Goal: Task Accomplishment & Management: Manage account settings

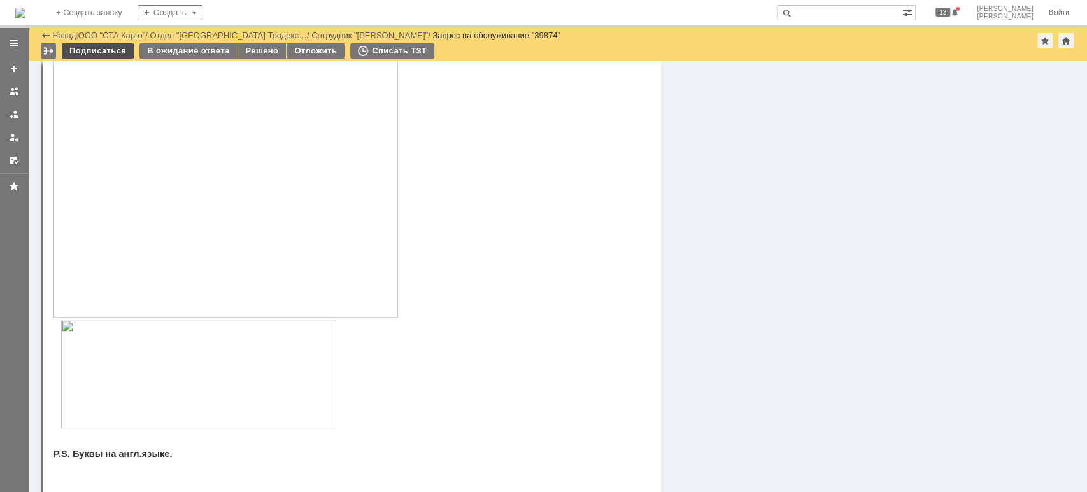
scroll to position [594, 0]
click at [130, 32] on link "ООО "СТА Карго"" at bounding box center [112, 36] width 68 height 10
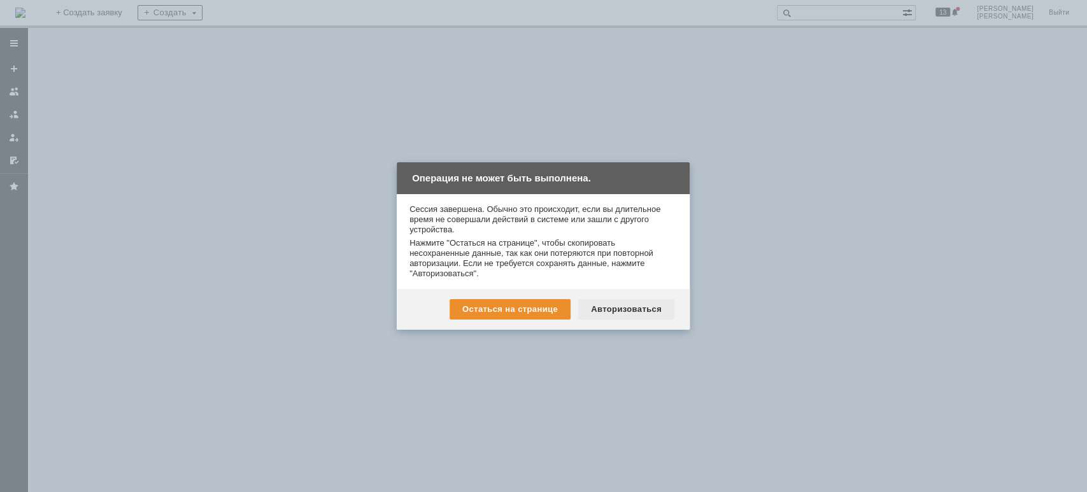
click at [631, 314] on div "Авторизоваться" at bounding box center [626, 309] width 96 height 20
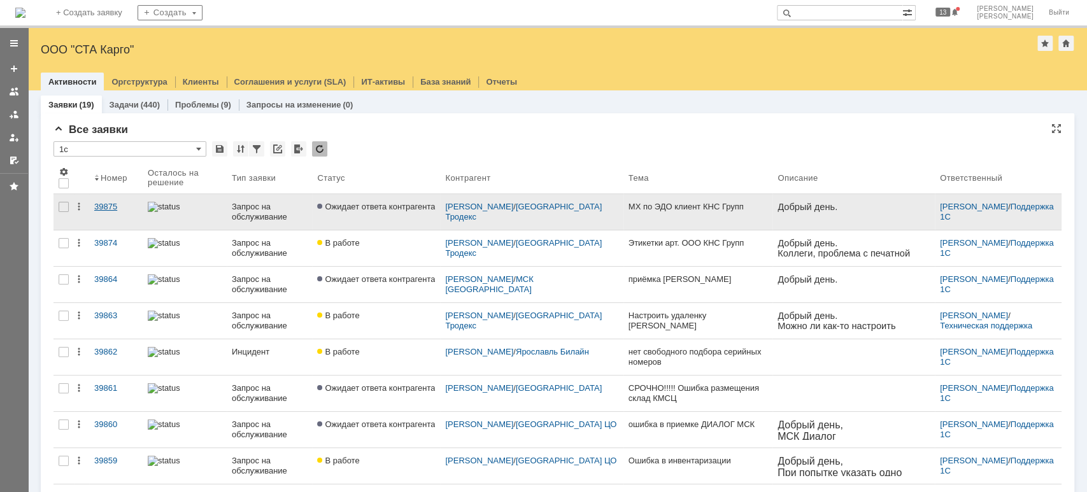
click at [115, 208] on div "39875" at bounding box center [115, 207] width 43 height 10
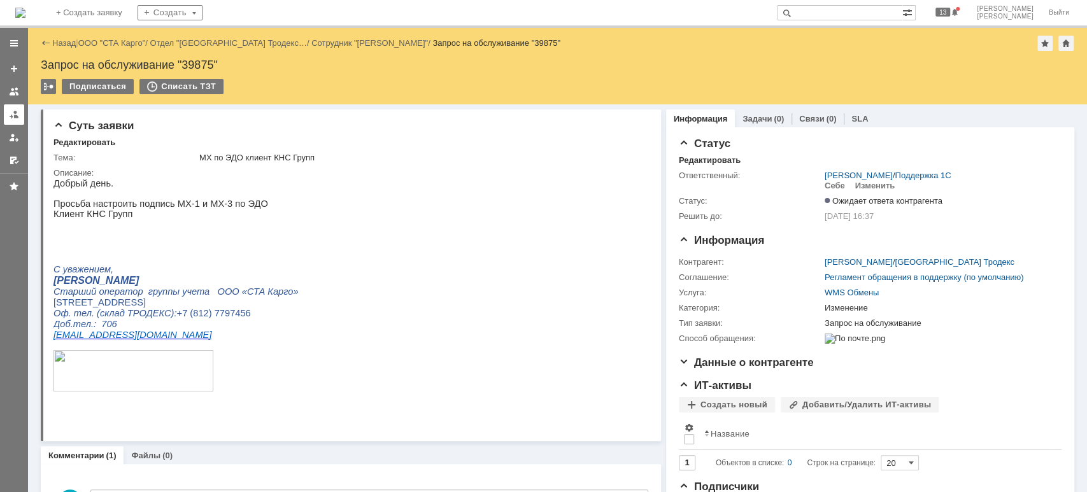
click at [19, 112] on link at bounding box center [14, 114] width 20 height 20
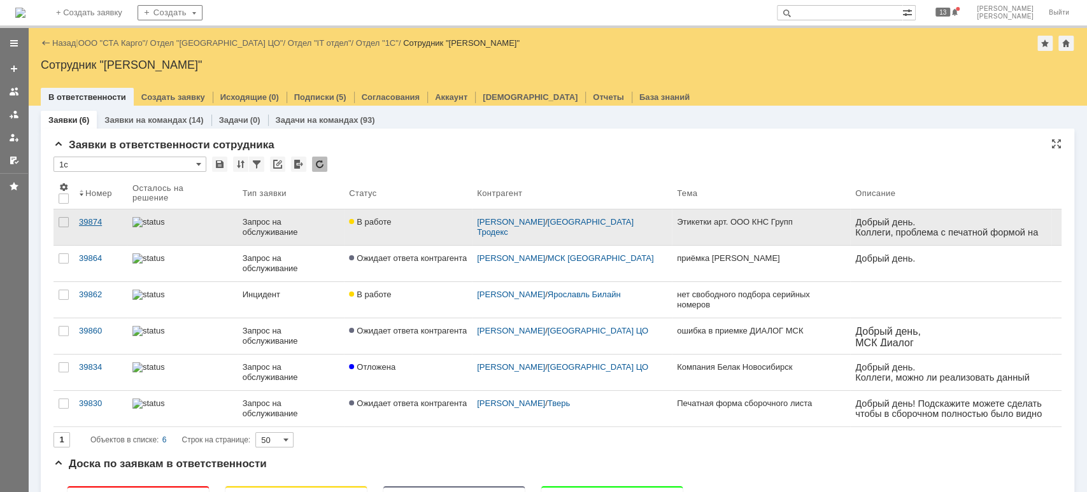
click at [97, 229] on link "39874" at bounding box center [101, 228] width 54 height 36
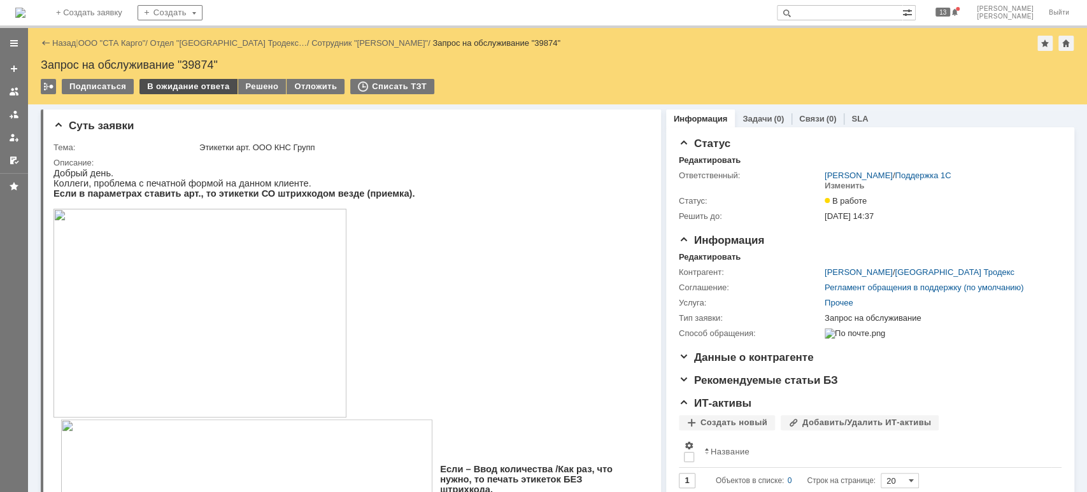
click at [177, 87] on div "В ожидание ответа" at bounding box center [188, 86] width 97 height 15
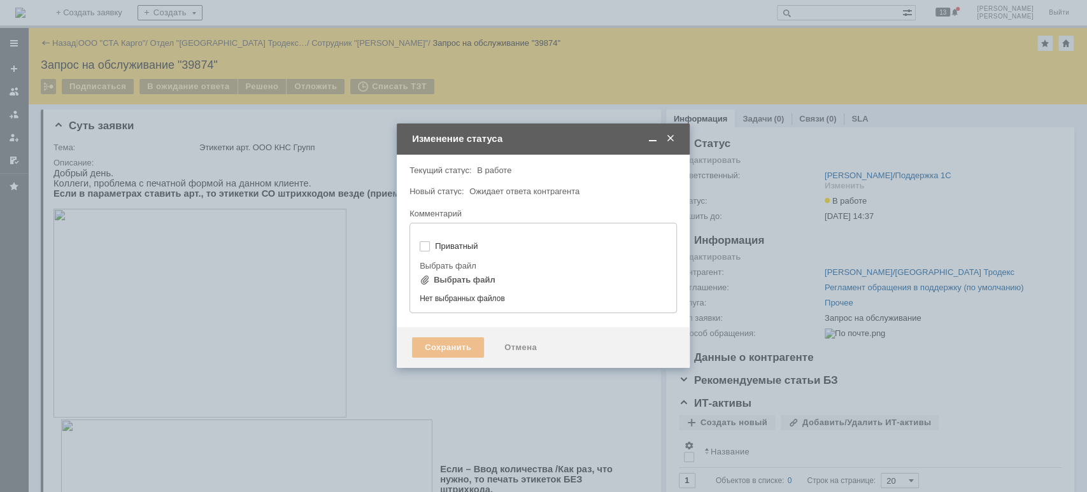
type input "[не указано]"
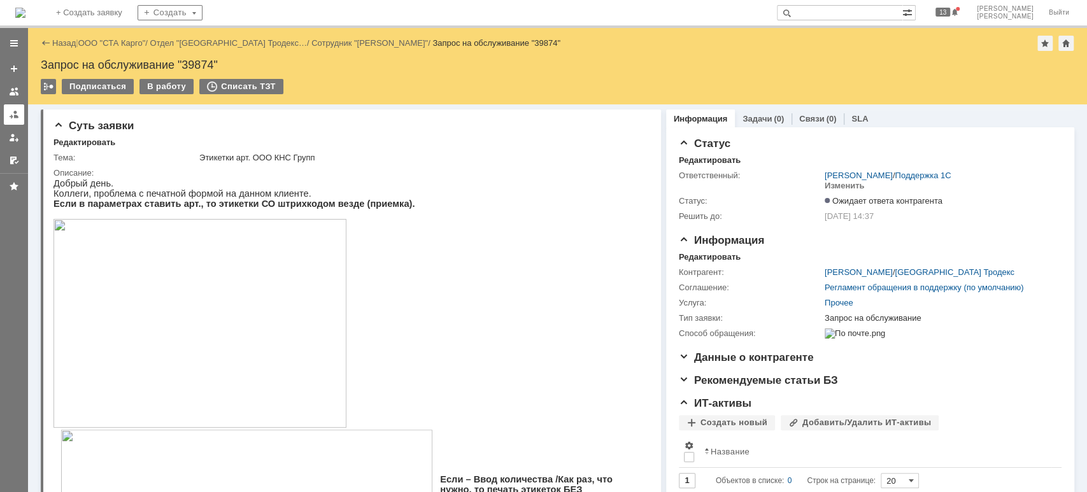
click at [13, 115] on div at bounding box center [14, 115] width 10 height 10
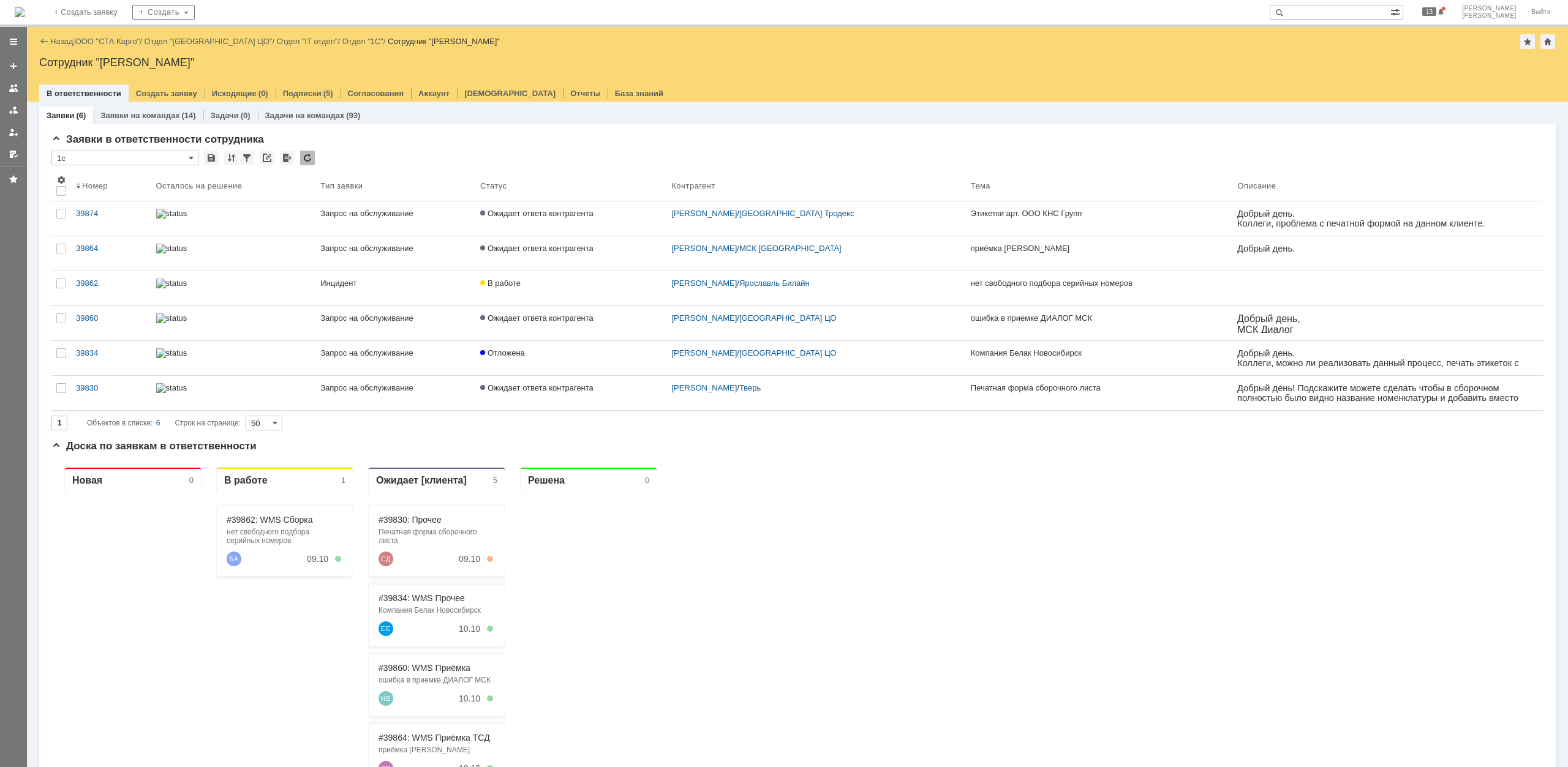
click at [566, 402] on link "Ожидает ответа контрагента" at bounding box center [570, 393] width 191 height 35
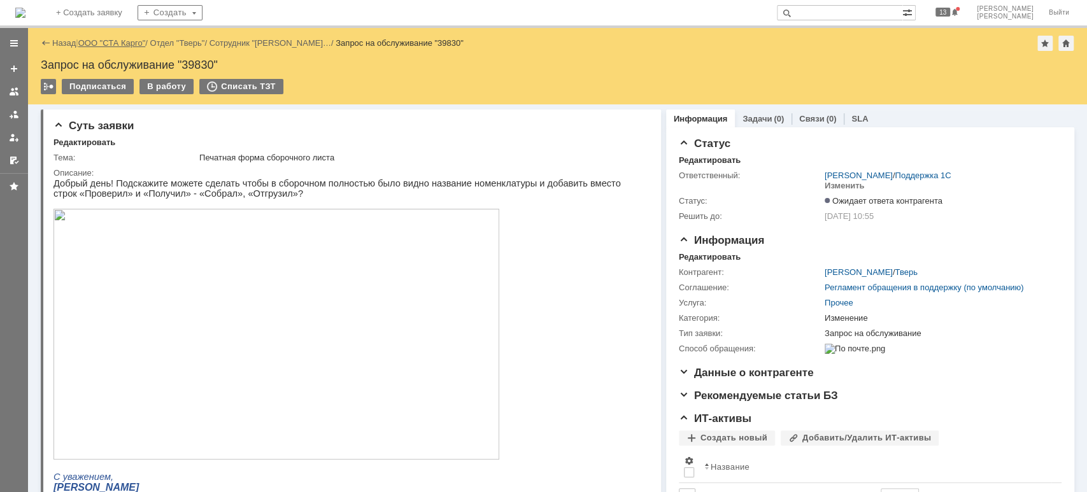
click at [118, 44] on link "ООО "СТА Карго"" at bounding box center [112, 43] width 68 height 10
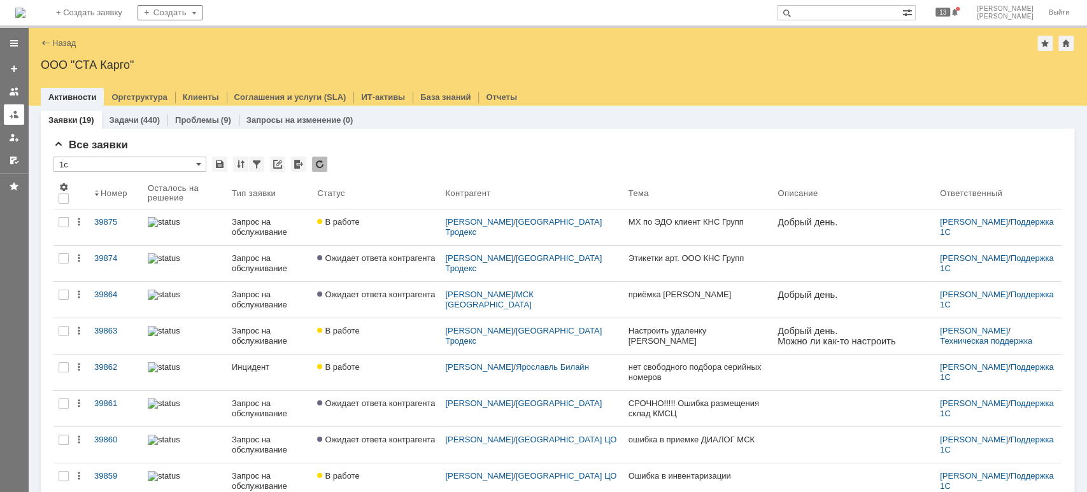
click at [11, 111] on div at bounding box center [14, 115] width 10 height 10
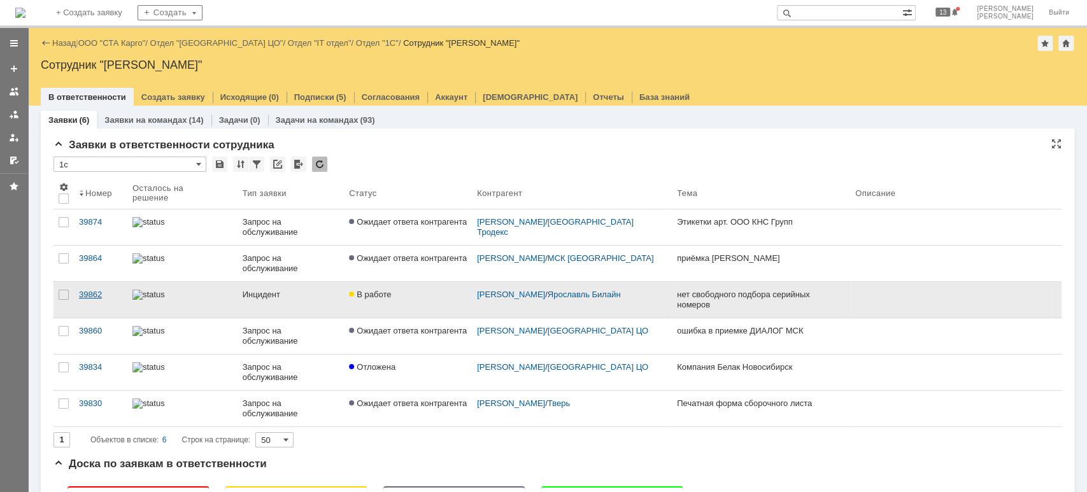
click at [102, 291] on div "39862" at bounding box center [100, 295] width 43 height 10
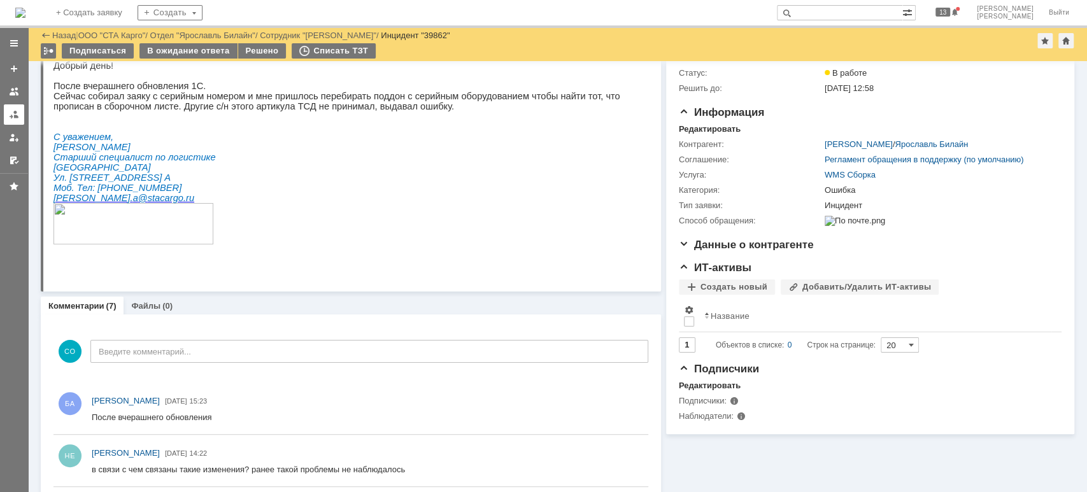
click at [15, 114] on div at bounding box center [14, 115] width 10 height 10
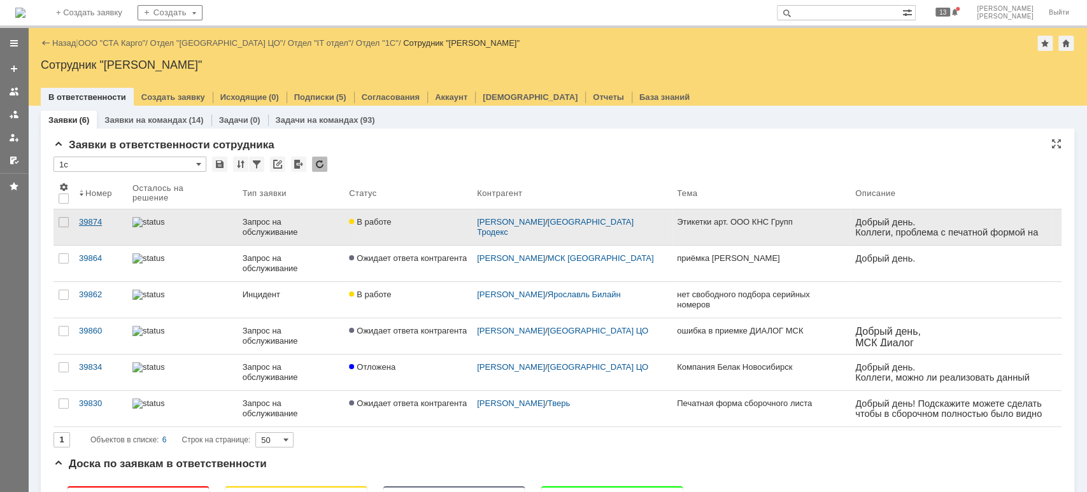
click at [76, 224] on link "39874" at bounding box center [101, 228] width 54 height 36
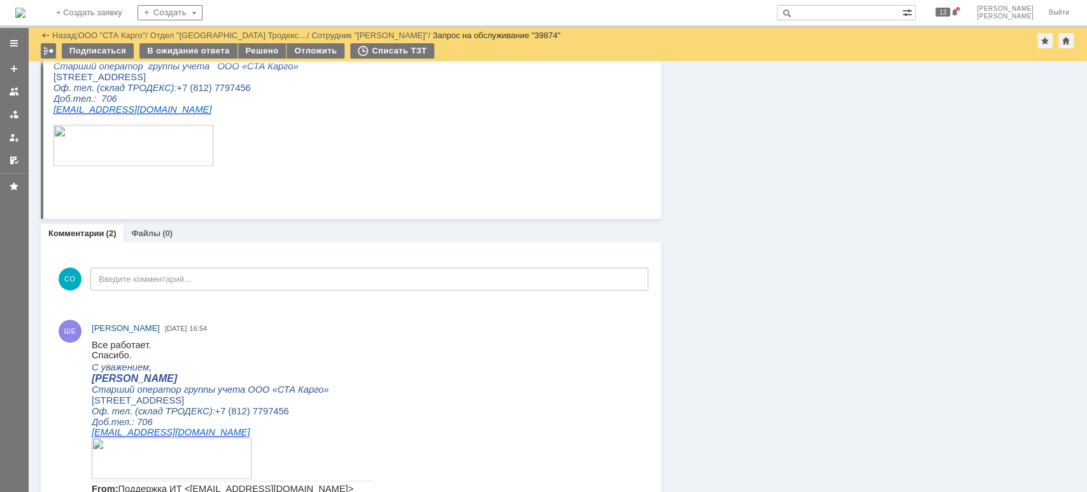
scroll to position [1072, 0]
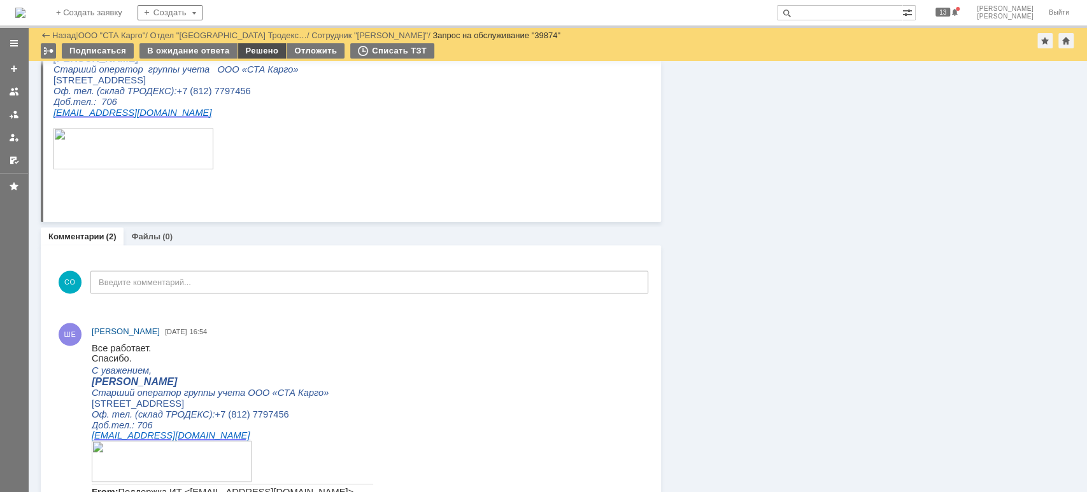
click at [271, 52] on div "Решено" at bounding box center [262, 50] width 48 height 15
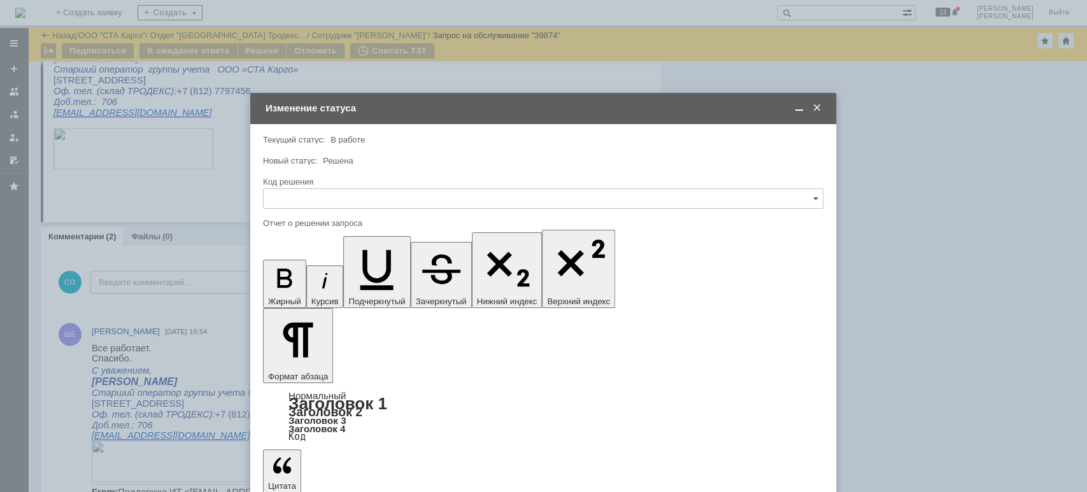
scroll to position [0, 0]
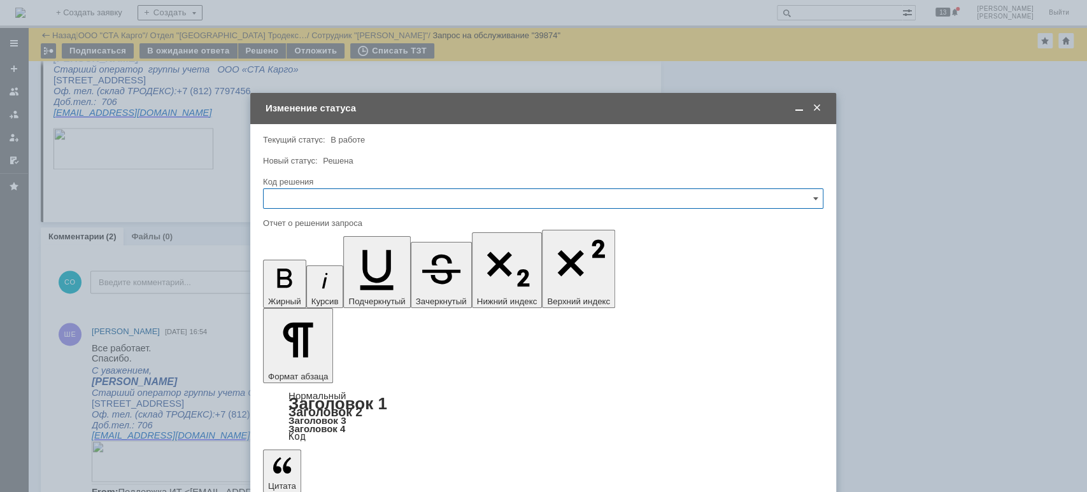
click at [331, 199] on input "text" at bounding box center [543, 199] width 561 height 20
click at [307, 366] on span "Решено" at bounding box center [543, 369] width 544 height 10
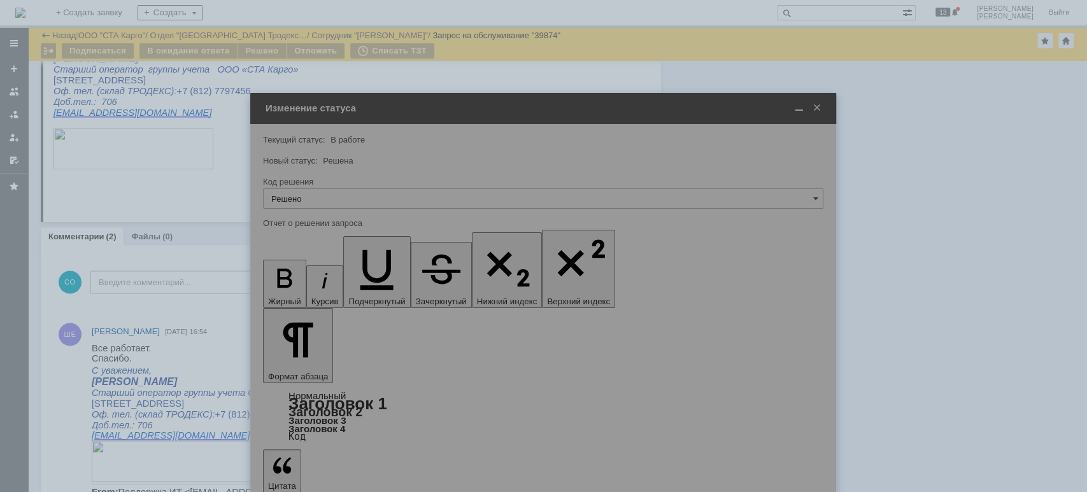
type input "Решено"
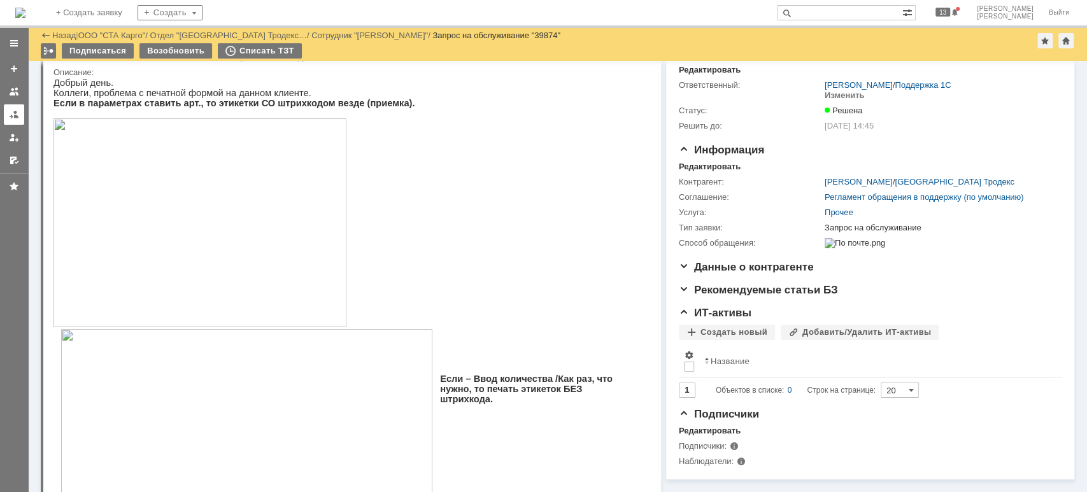
click at [11, 115] on div at bounding box center [14, 115] width 10 height 10
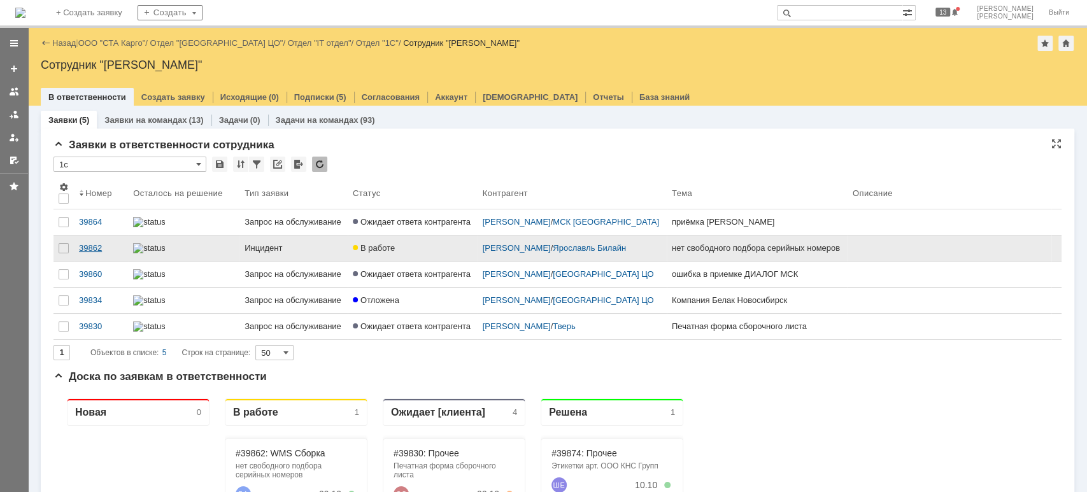
click at [87, 253] on div "39862" at bounding box center [101, 248] width 44 height 10
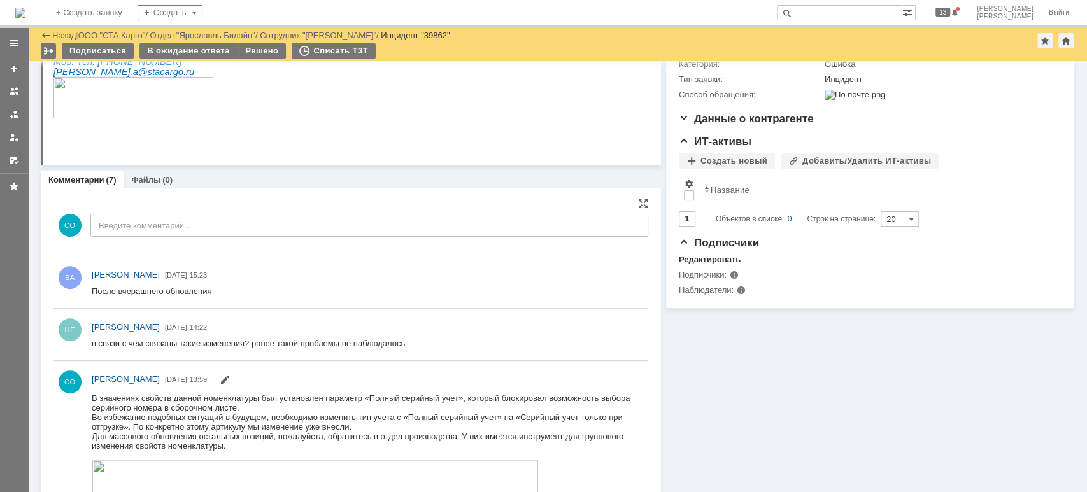
scroll to position [255, 0]
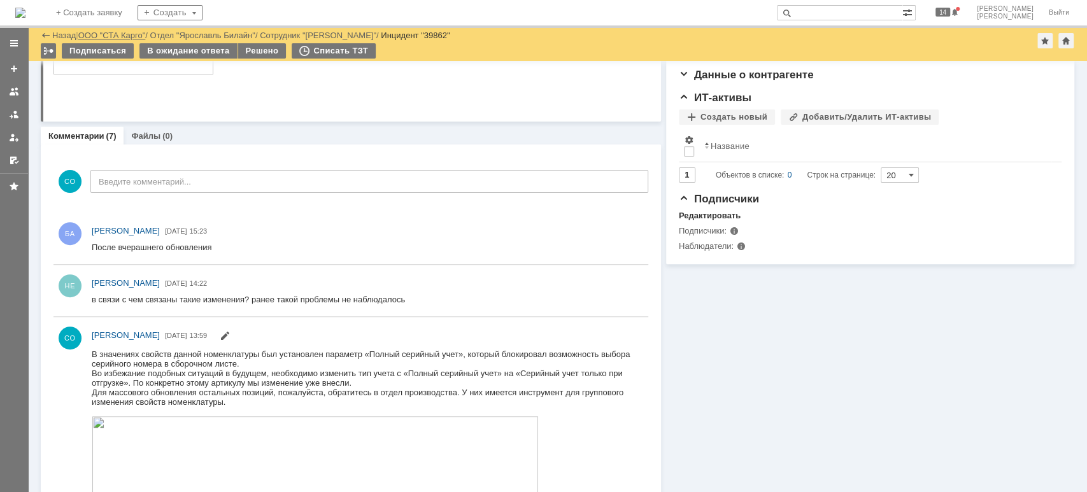
click at [131, 36] on link "ООО "СТА Карго"" at bounding box center [112, 36] width 68 height 10
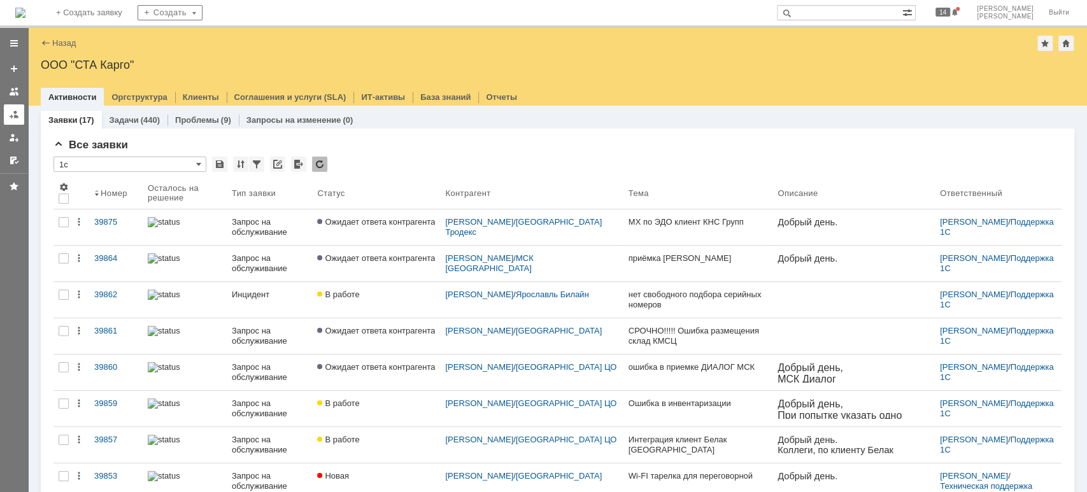
click at [15, 115] on div at bounding box center [14, 115] width 10 height 10
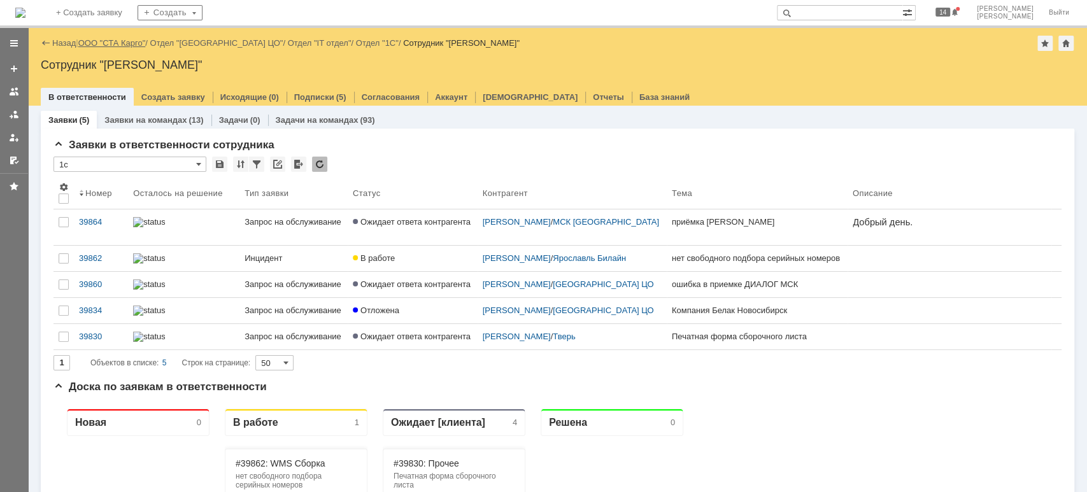
click at [126, 39] on link "ООО "СТА Карго"" at bounding box center [112, 43] width 68 height 10
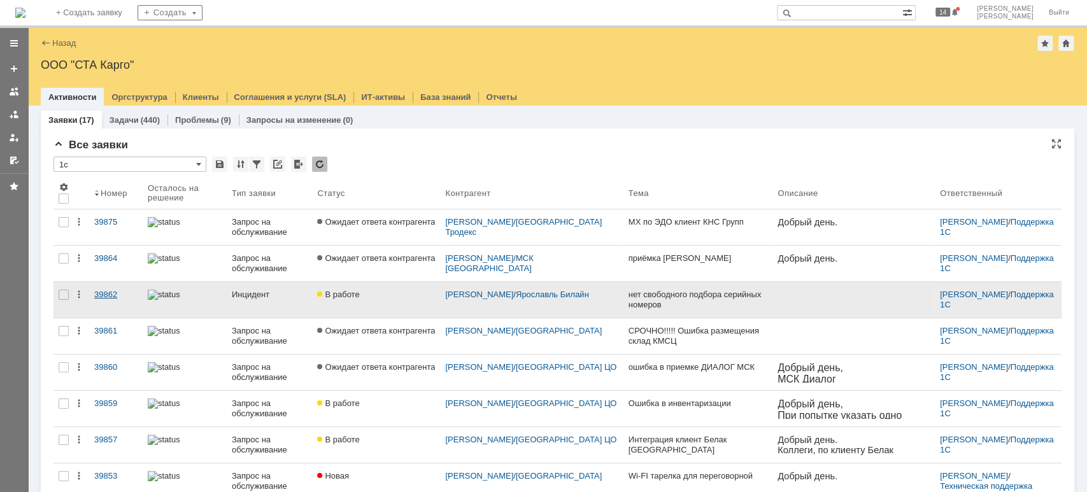
click at [111, 296] on div "39862" at bounding box center [115, 295] width 43 height 10
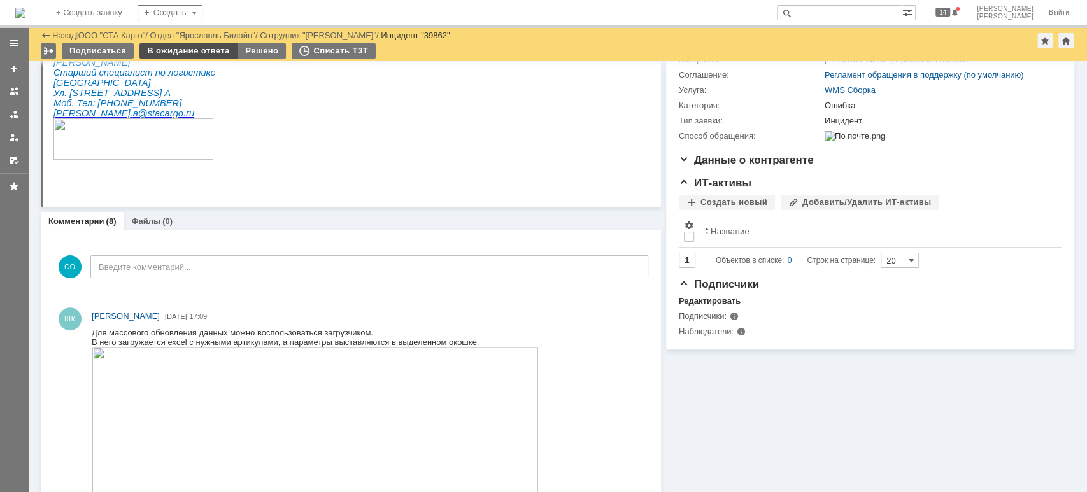
click at [207, 55] on div "В ожидание ответа" at bounding box center [188, 50] width 97 height 15
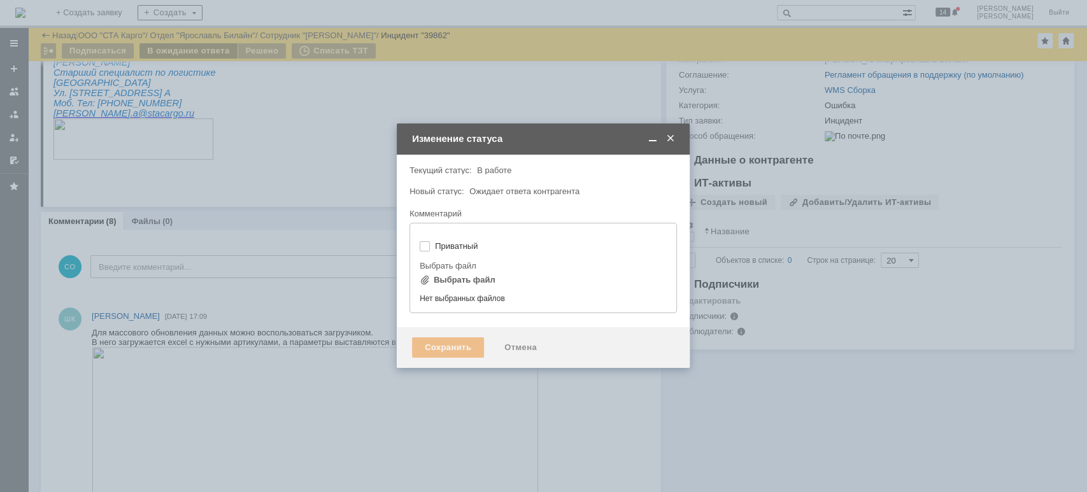
type input "[не указано]"
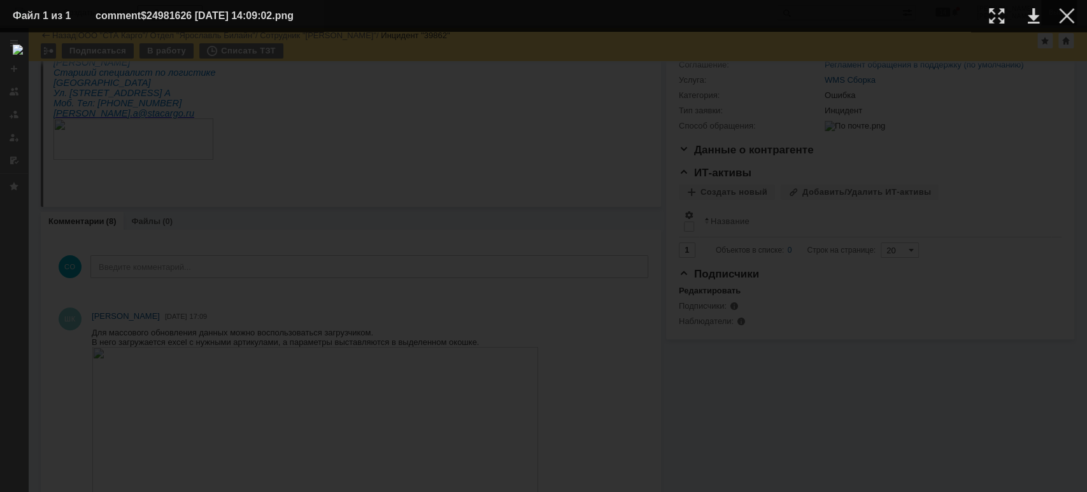
click at [1063, 18] on div at bounding box center [1066, 15] width 15 height 15
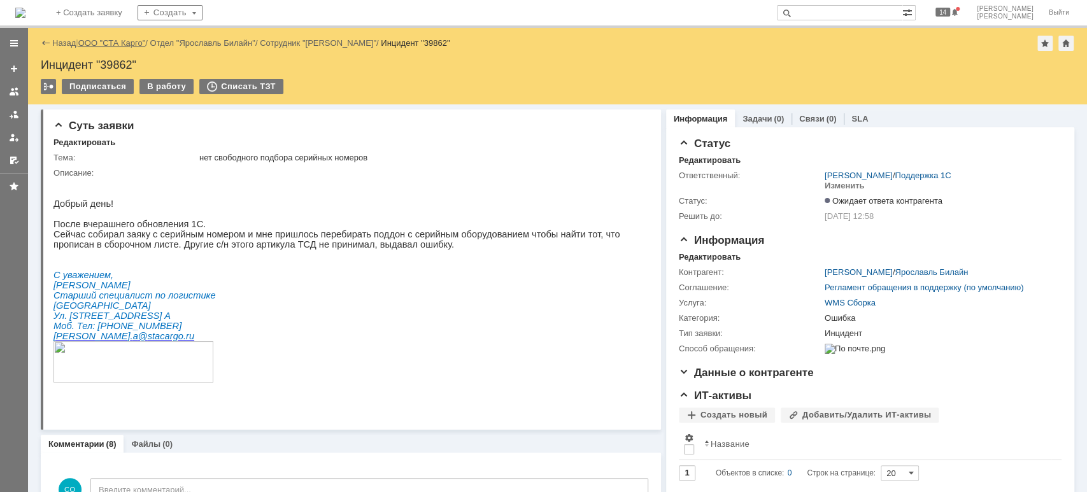
click at [117, 46] on link "ООО "СТА Карго"" at bounding box center [112, 43] width 68 height 10
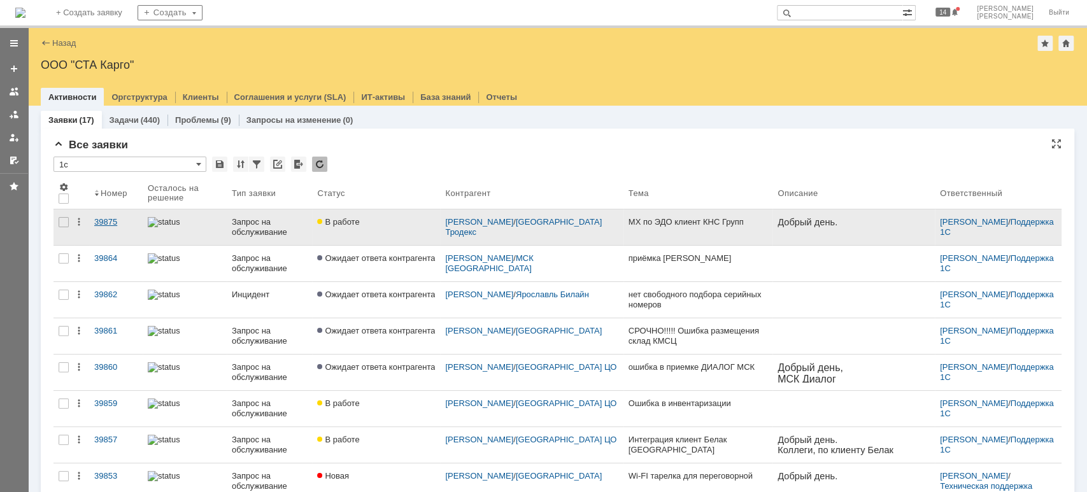
click at [113, 222] on div "39875" at bounding box center [115, 222] width 43 height 10
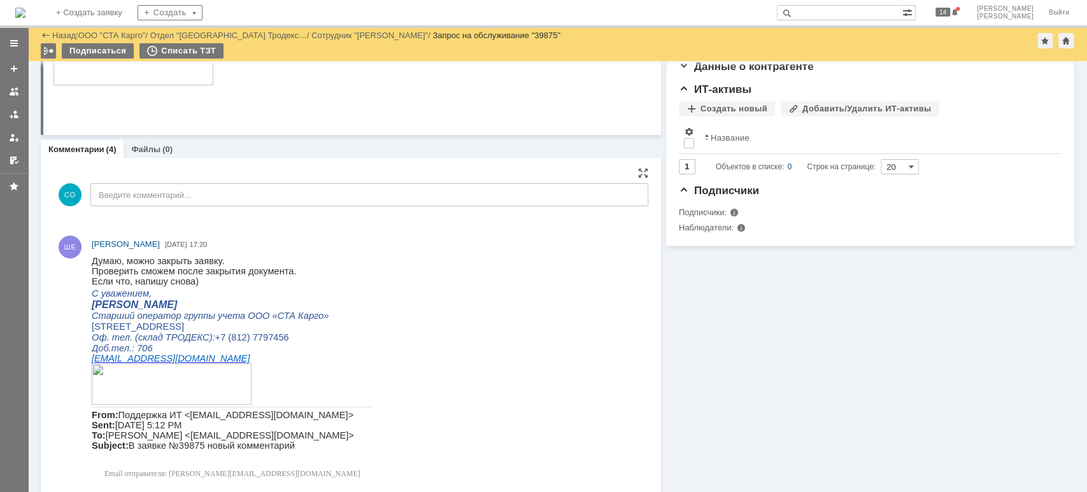
scroll to position [255, 0]
click at [15, 114] on div at bounding box center [14, 115] width 10 height 10
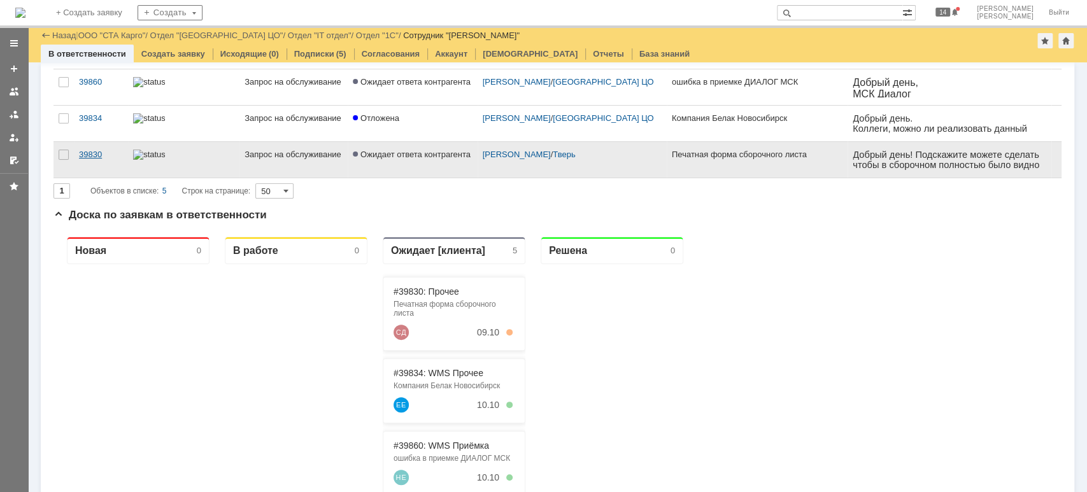
click at [84, 157] on div "39830" at bounding box center [101, 155] width 44 height 10
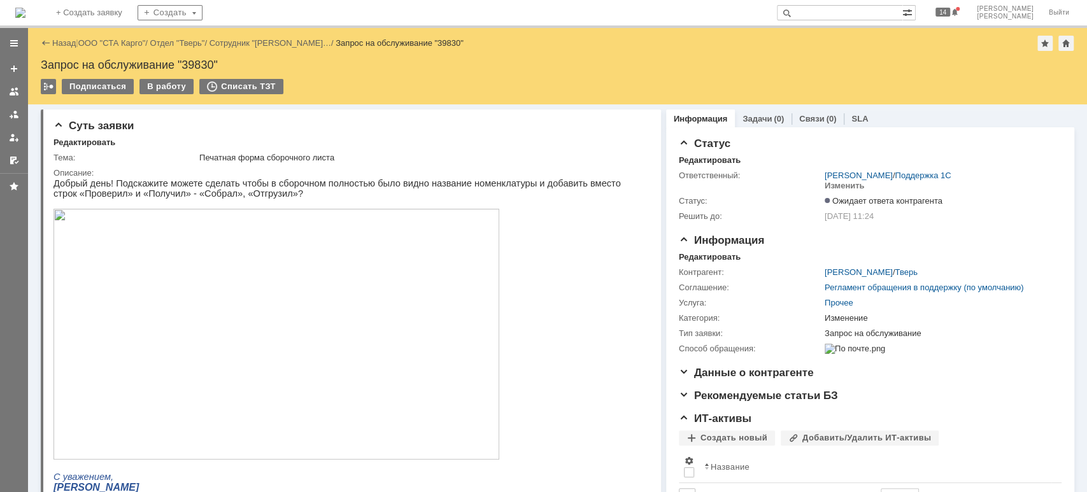
click at [141, 50] on div "Назад | ООО "СТА Карго" / Отдел "Тверь" / Сотрудник "[PERSON_NAME]… / Запрос на…" at bounding box center [558, 43] width 1034 height 15
click at [138, 46] on link "ООО "СТА Карго"" at bounding box center [112, 43] width 68 height 10
